Goal: Register for event/course

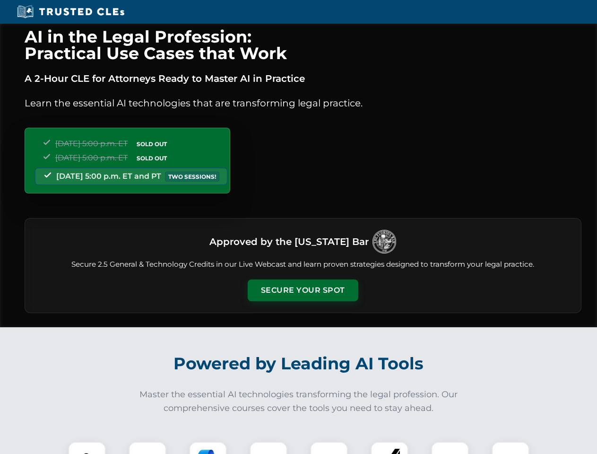
click at [302, 290] on button "Secure Your Spot" at bounding box center [303, 290] width 111 height 22
click at [87, 447] on img at bounding box center [86, 459] width 27 height 27
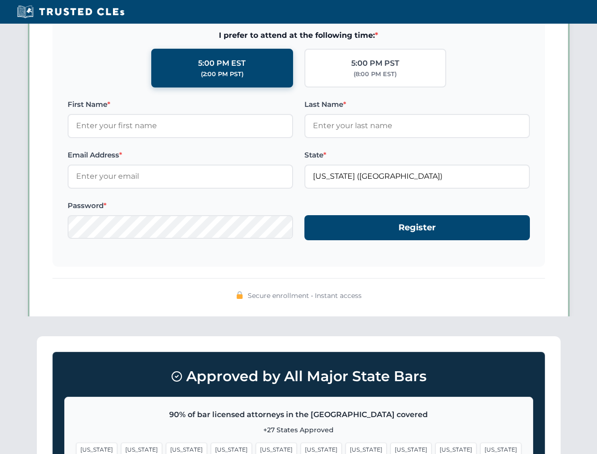
click at [345, 447] on span "[US_STATE]" at bounding box center [365, 449] width 41 height 14
click at [435, 447] on span "[US_STATE]" at bounding box center [455, 449] width 41 height 14
